Goal: Task Accomplishment & Management: Use online tool/utility

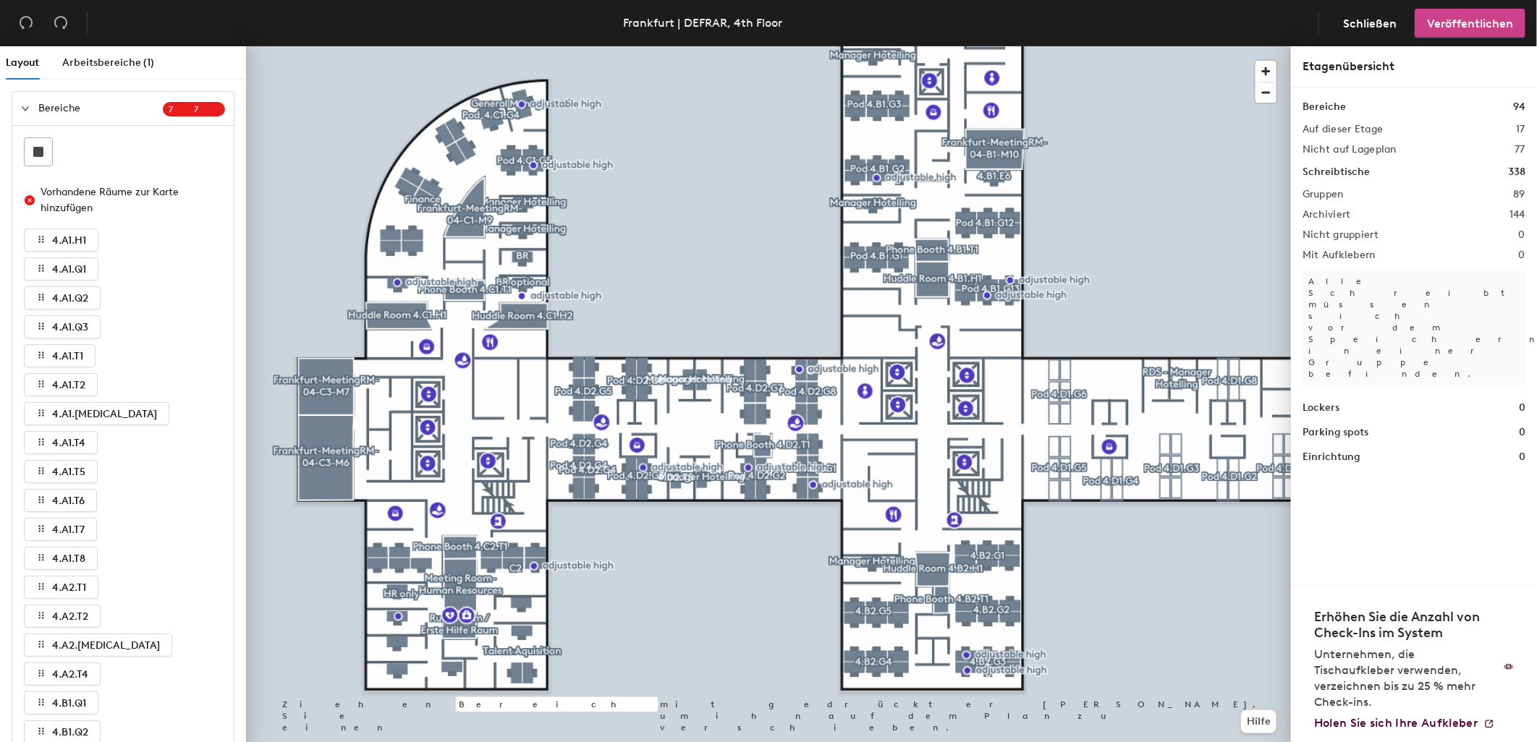
click at [1457, 20] on span "Veröffentlichen" at bounding box center [1470, 24] width 86 height 14
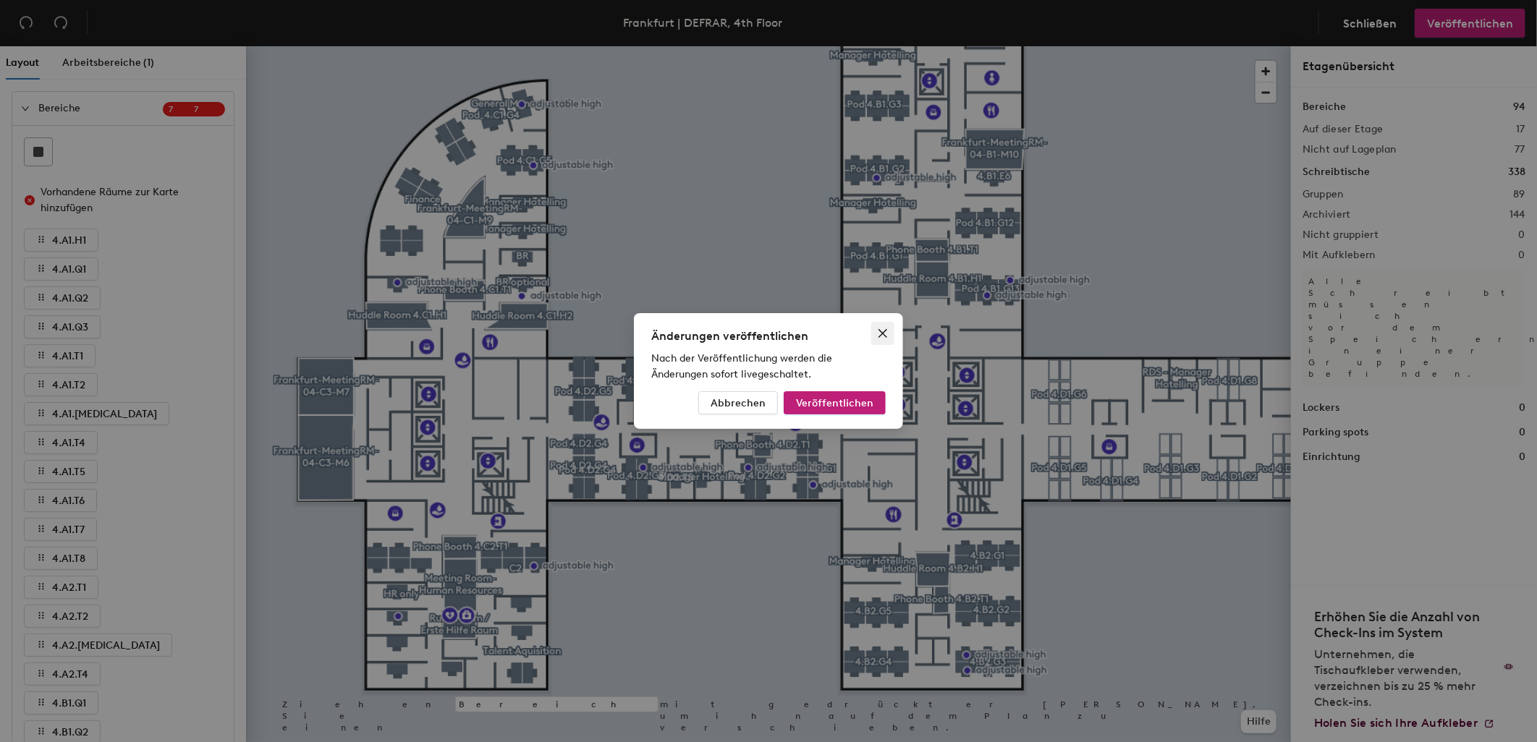
click at [877, 328] on icon "close" at bounding box center [883, 334] width 12 height 12
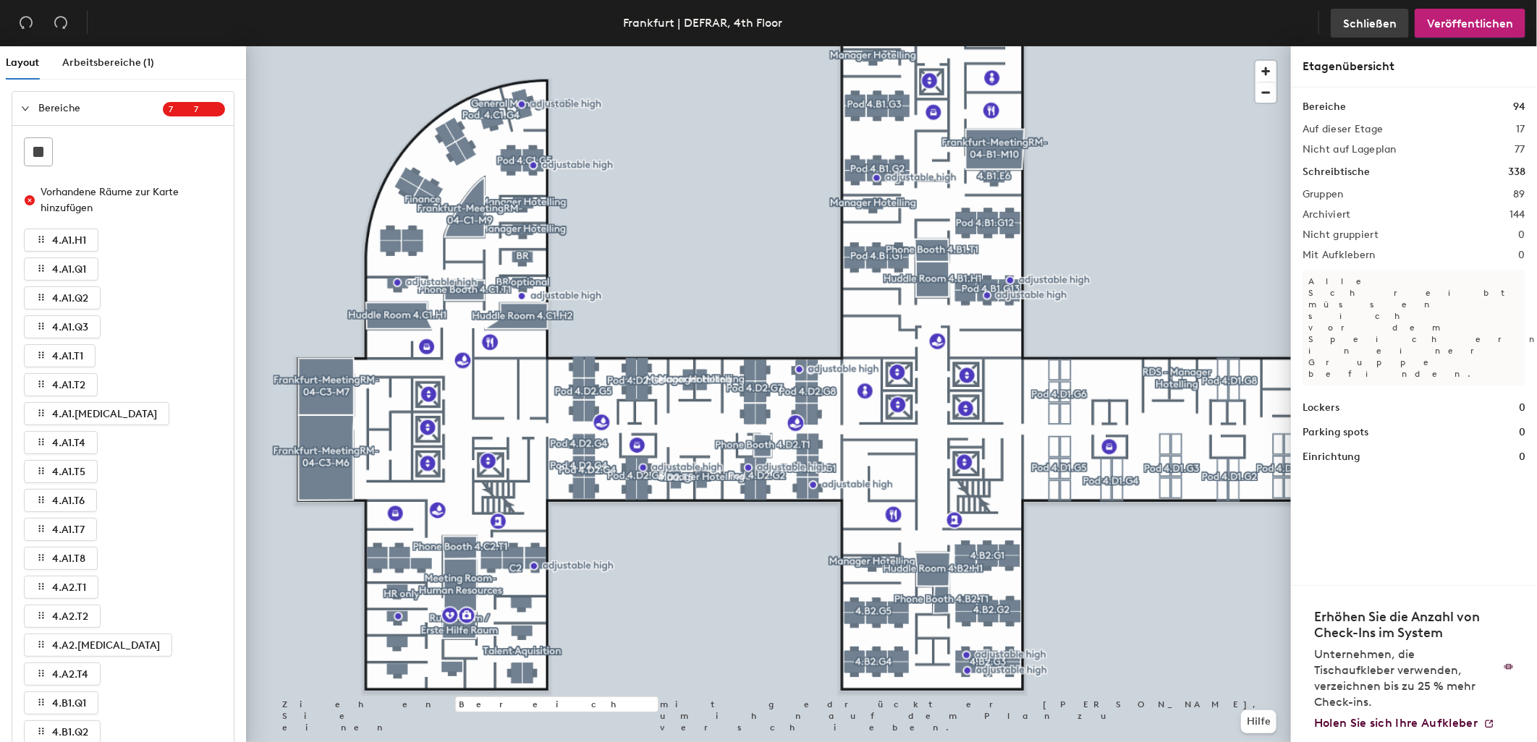
click at [1382, 25] on span "Schließen" at bounding box center [1370, 24] width 54 height 14
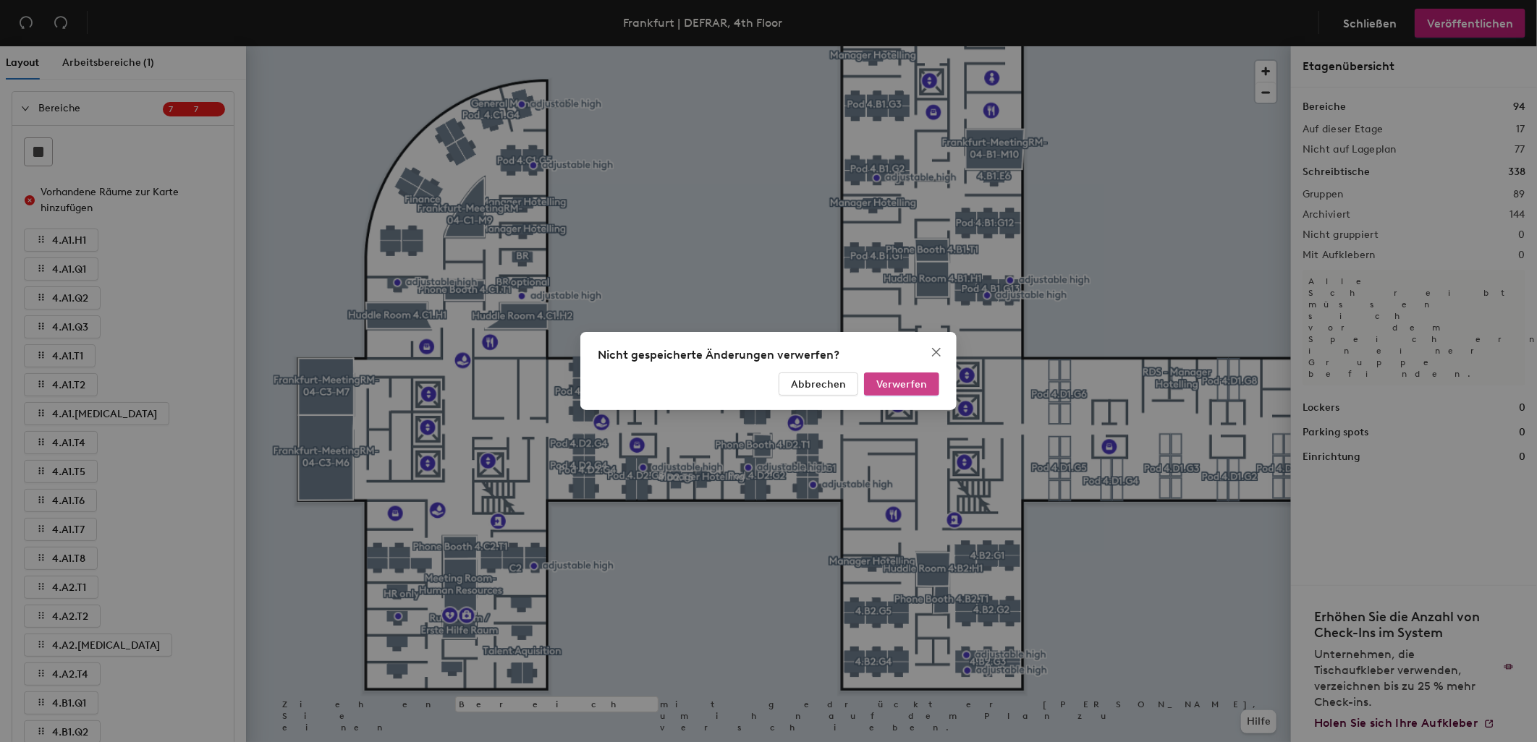
click at [915, 388] on span "Verwerfen" at bounding box center [901, 384] width 51 height 12
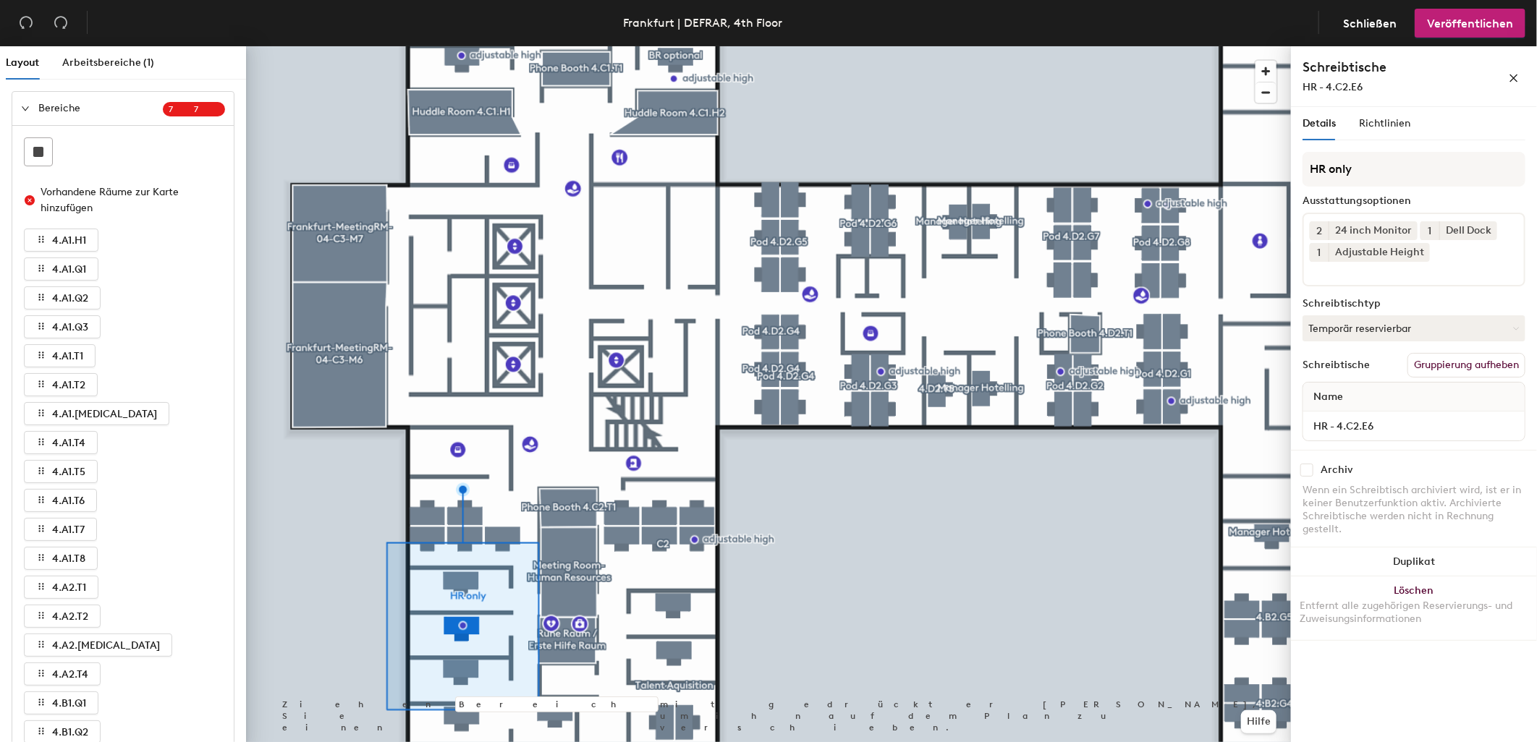
click at [25, 110] on icon "expanded" at bounding box center [25, 108] width 9 height 9
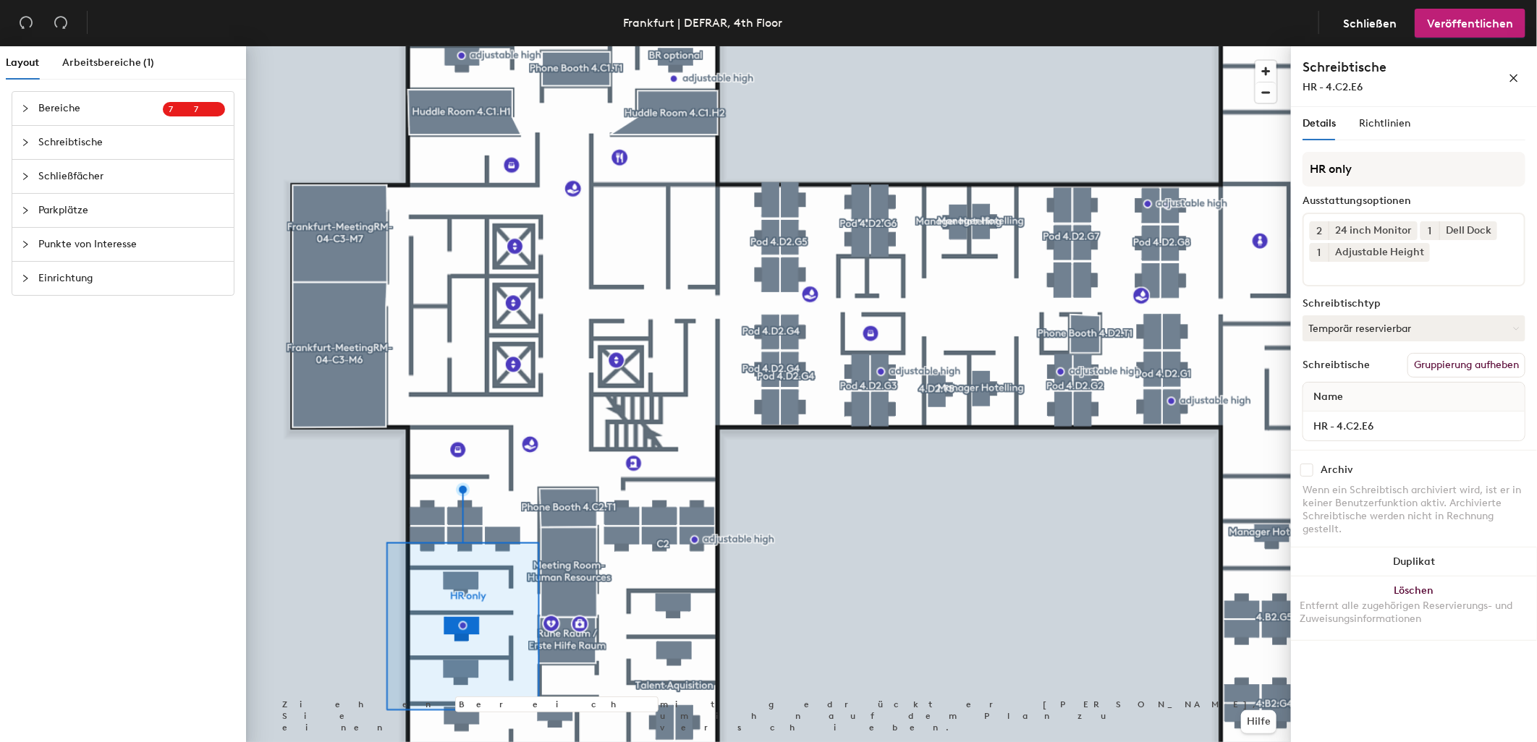
click at [92, 135] on span "Schreibtische" at bounding box center [131, 142] width 187 height 33
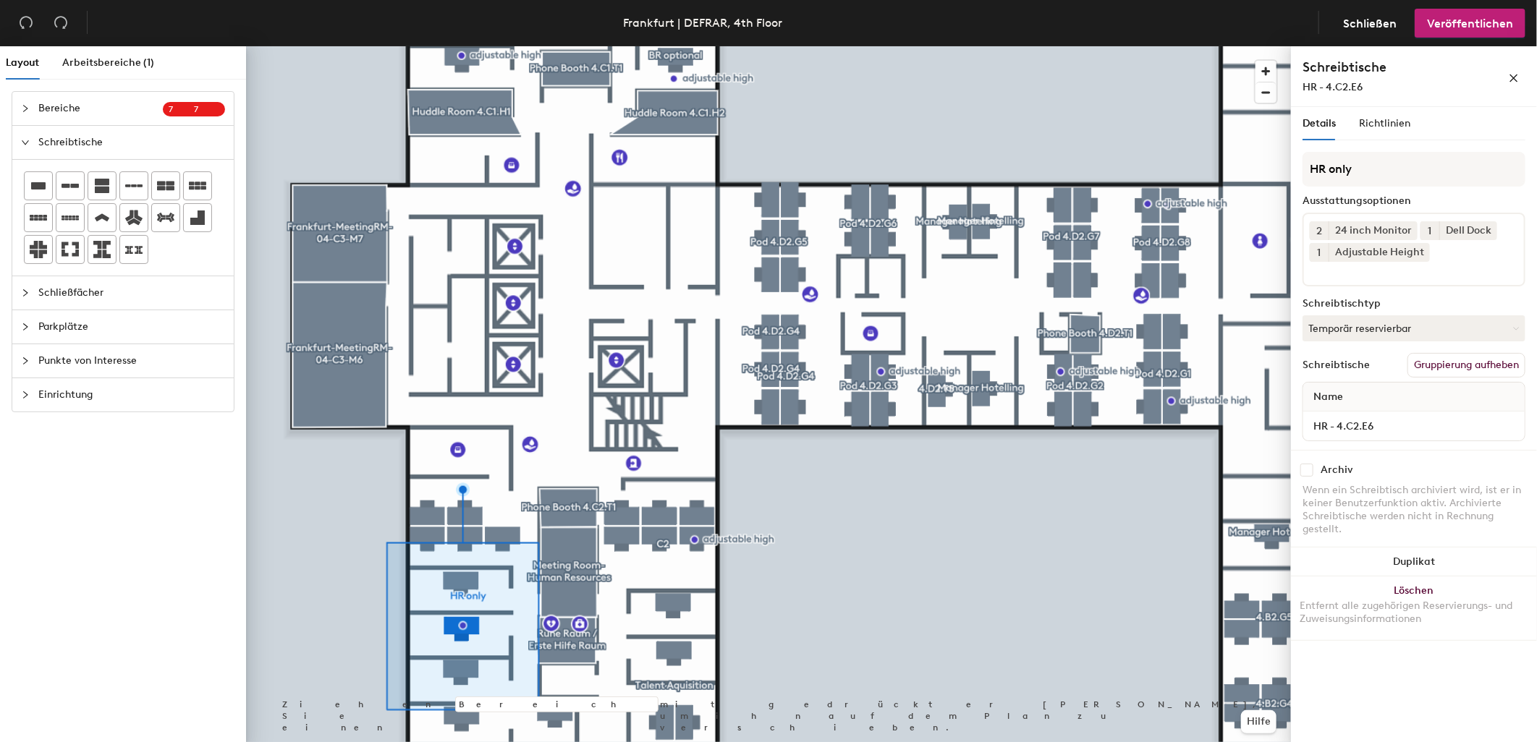
click at [126, 355] on span "Punkte von Interesse" at bounding box center [131, 360] width 187 height 33
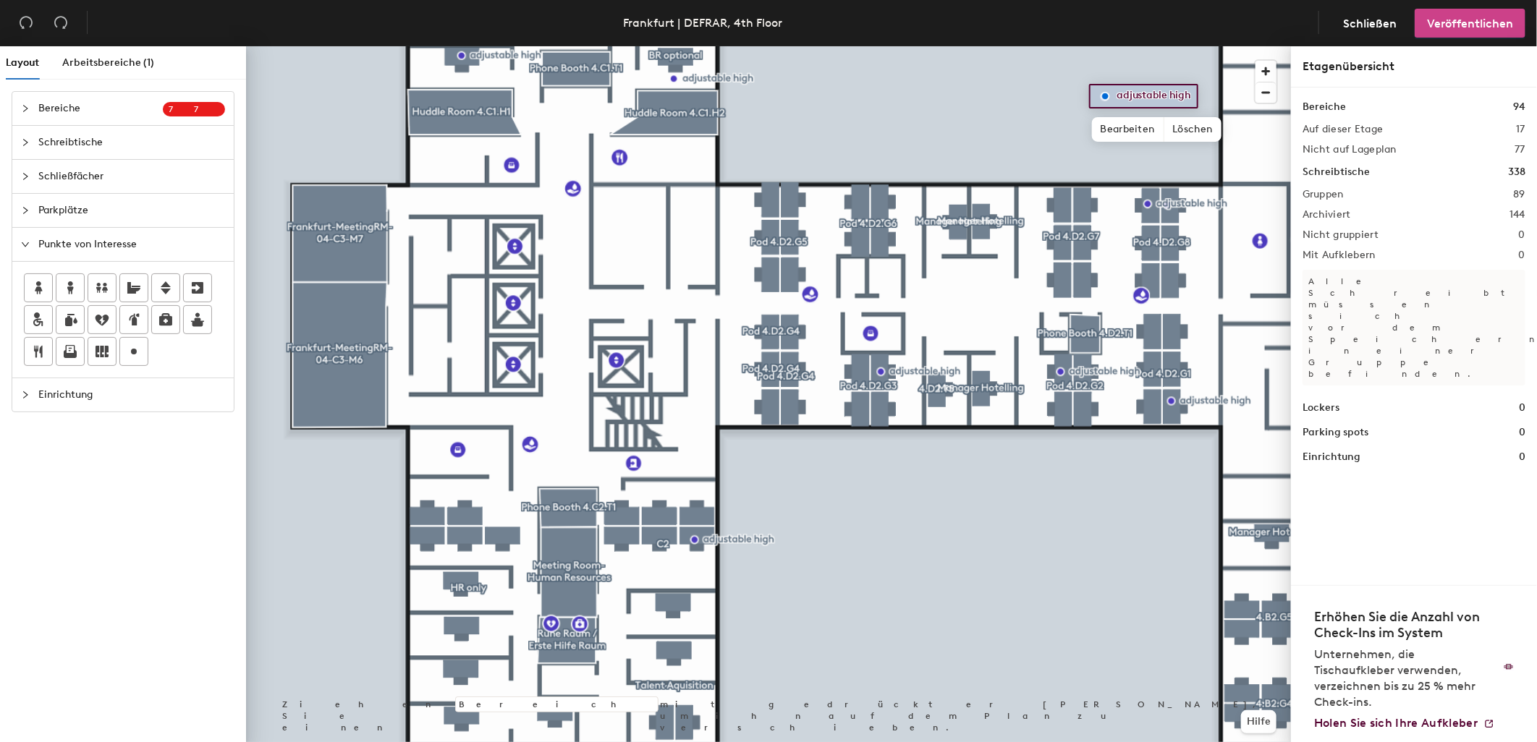
click at [1458, 13] on button "Veröffentlichen" at bounding box center [1470, 23] width 111 height 29
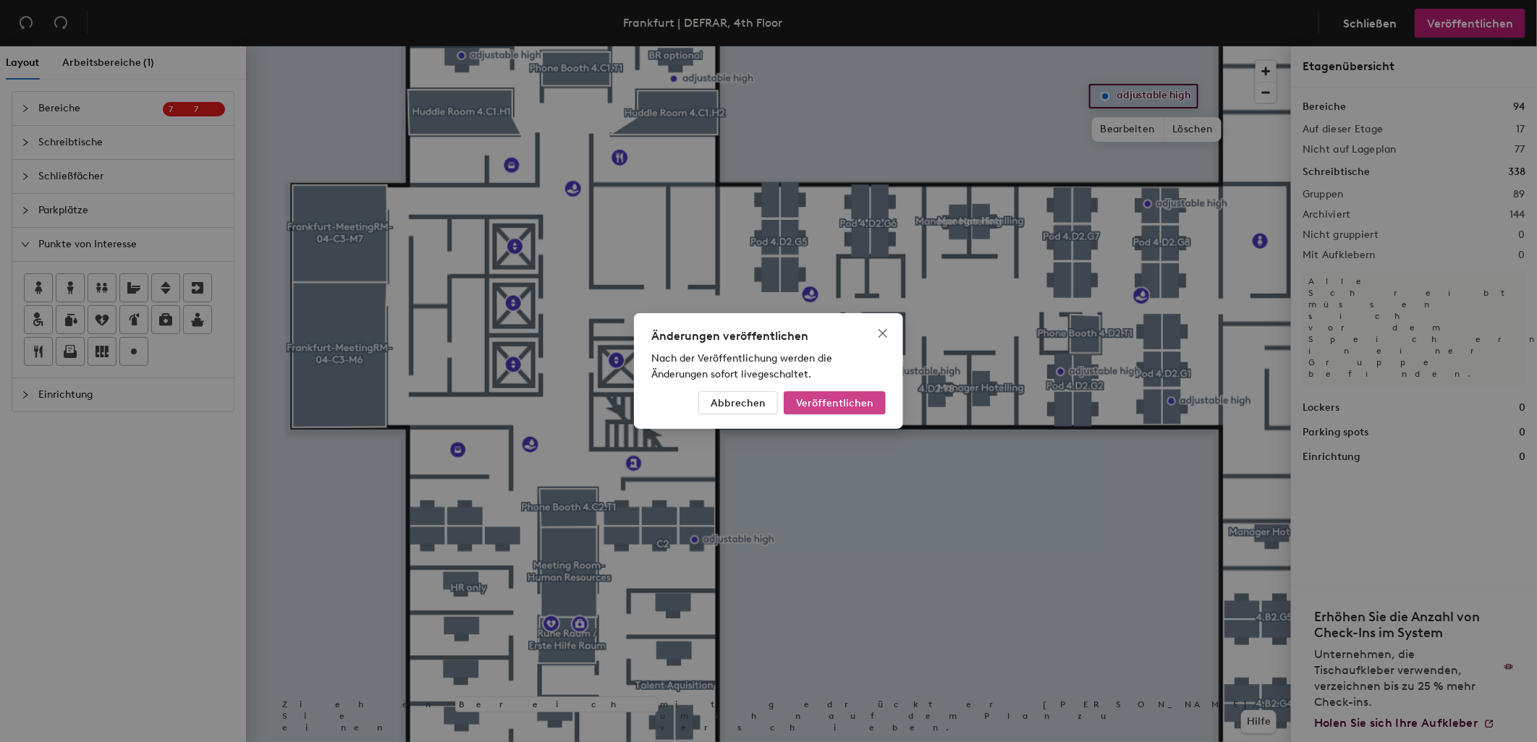
click at [859, 402] on span "Veröffentlichen" at bounding box center [834, 403] width 77 height 12
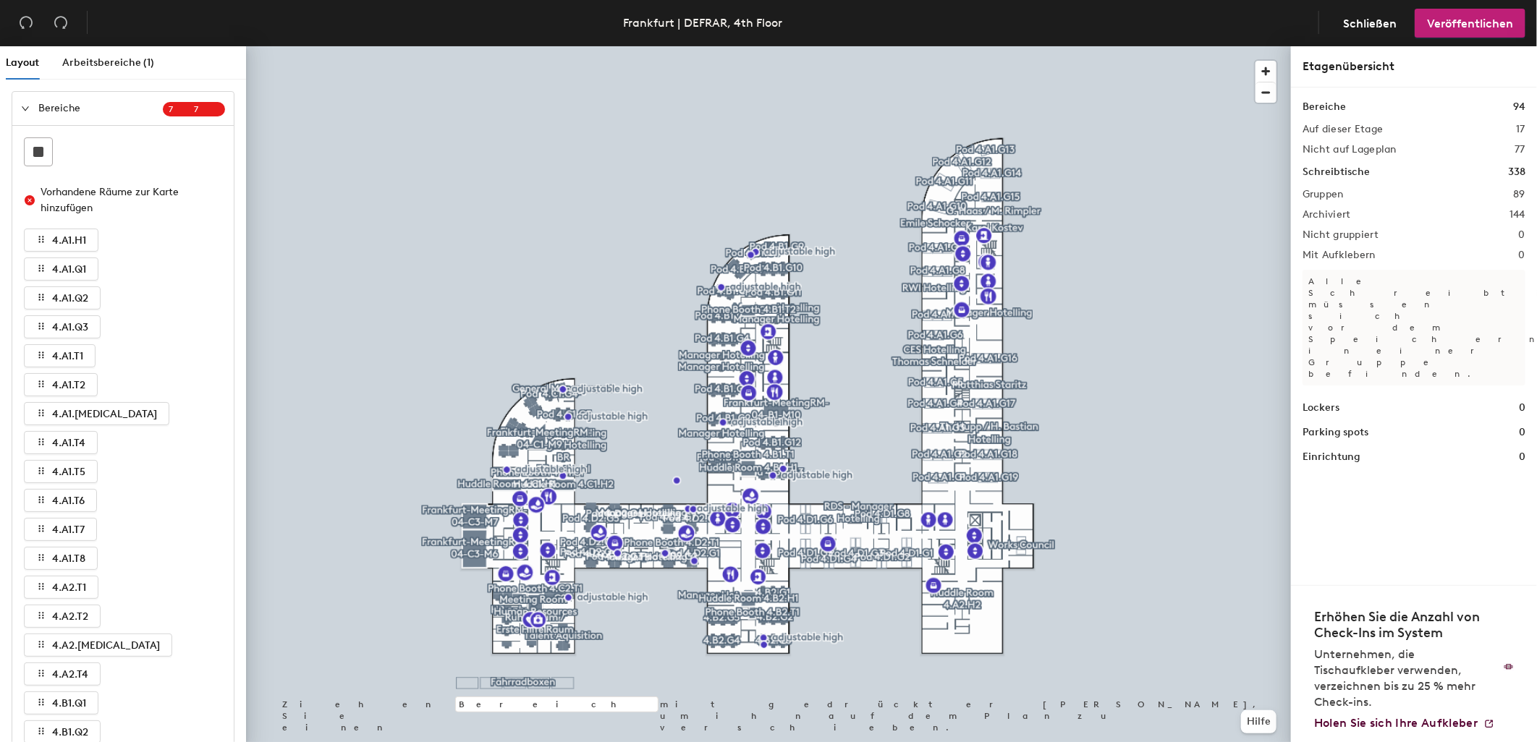
click at [30, 110] on div at bounding box center [29, 109] width 17 height 16
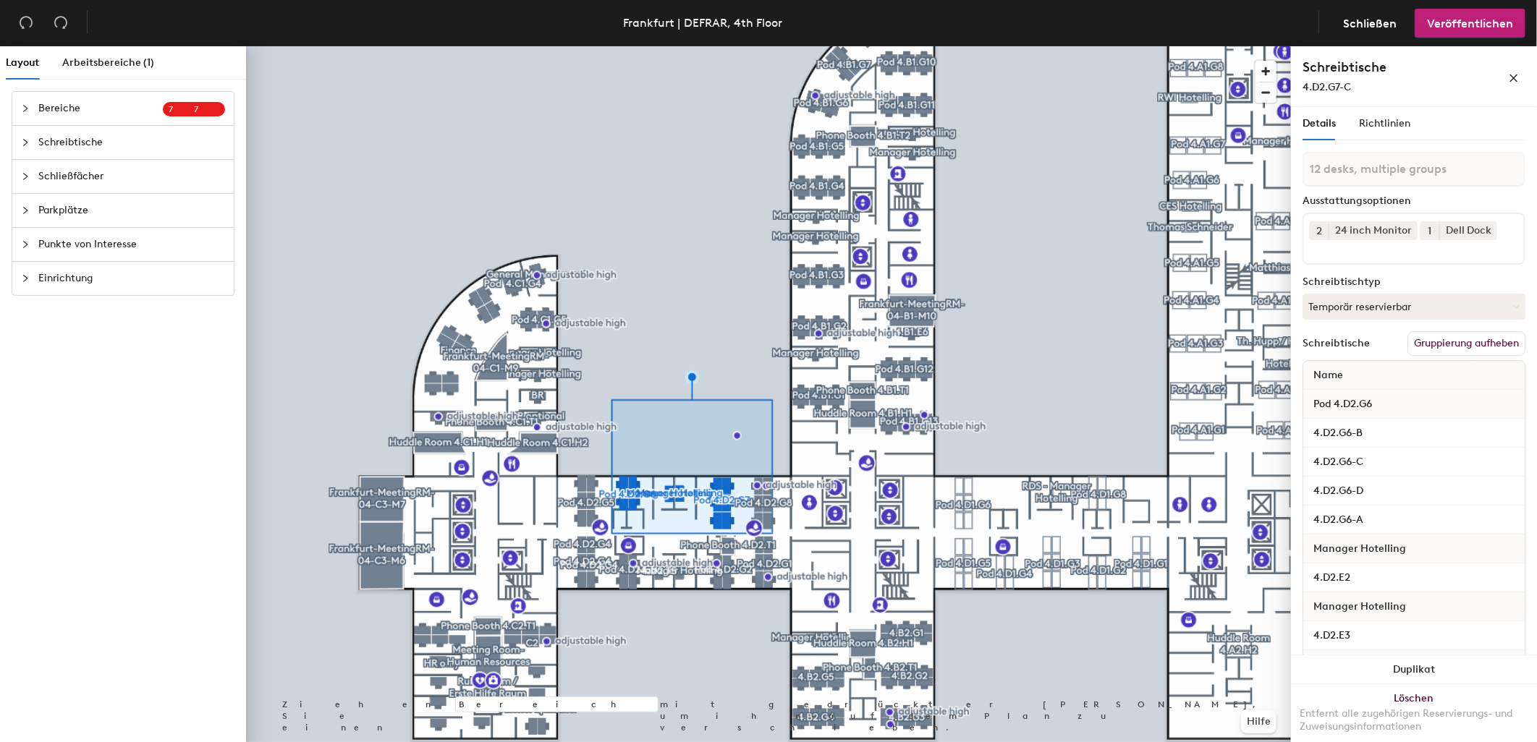
click at [135, 244] on span "Punkte von Interesse" at bounding box center [131, 244] width 187 height 33
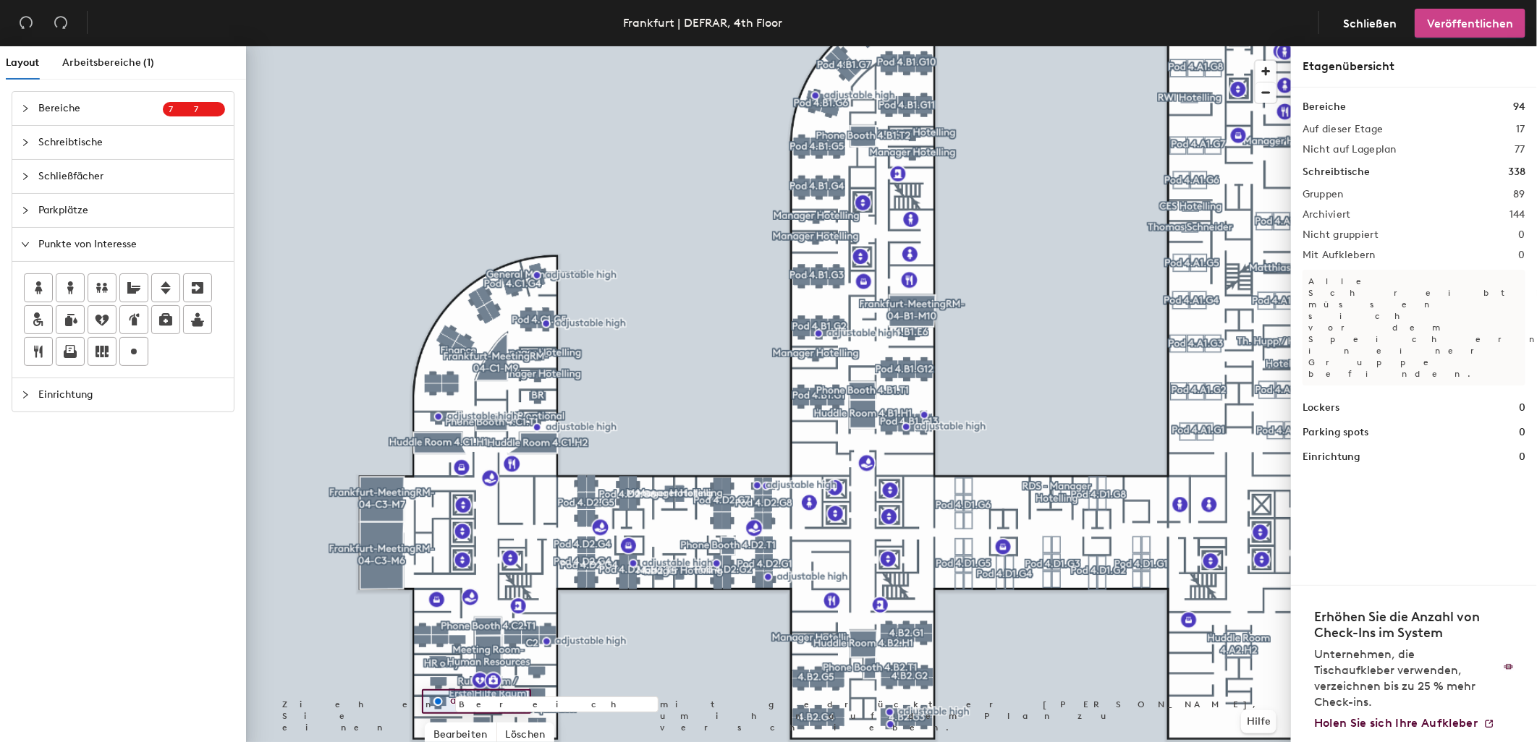
click at [1449, 30] on button "Veröffentlichen" at bounding box center [1470, 23] width 111 height 29
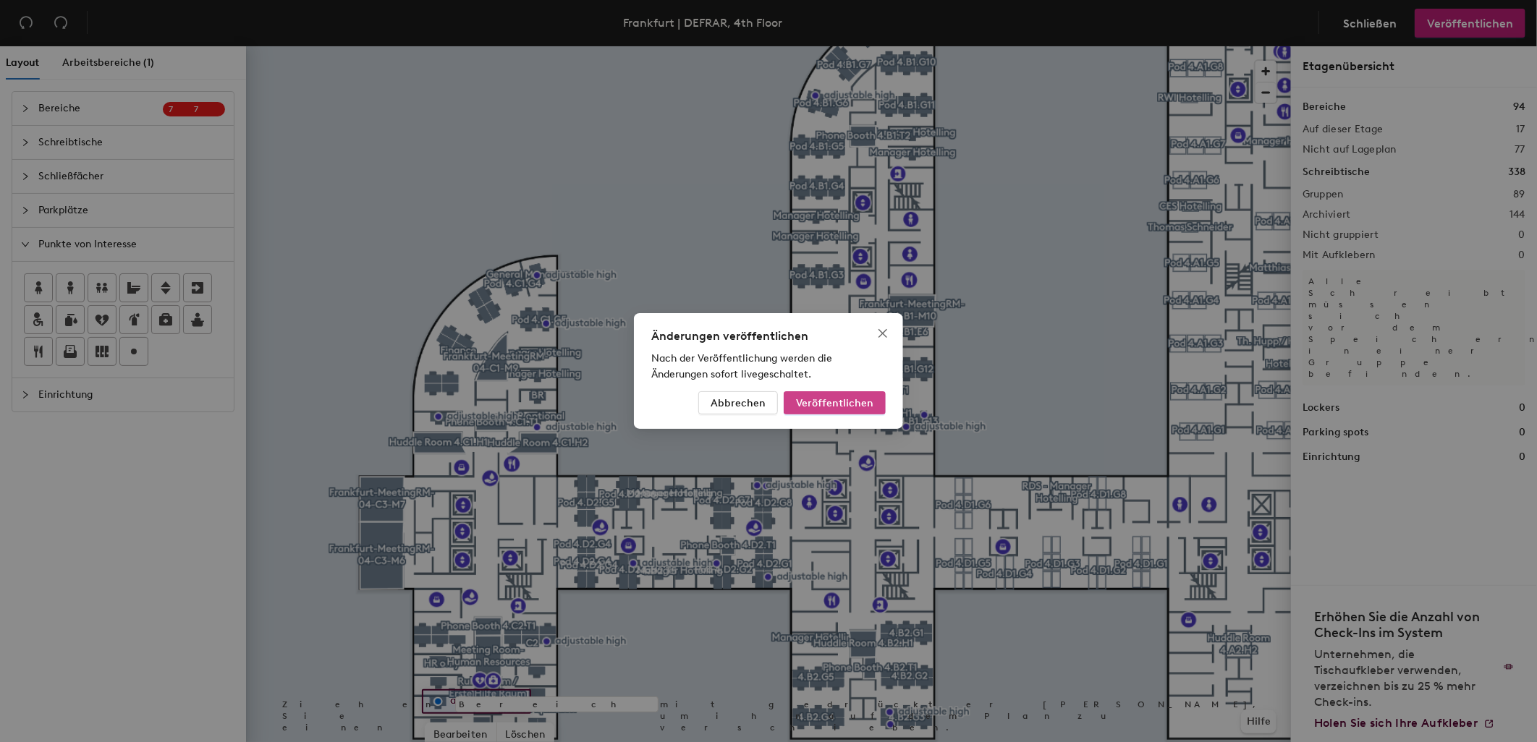
click at [858, 397] on span "Veröffentlichen" at bounding box center [834, 403] width 77 height 12
